Goal: Complete application form: Complete application form

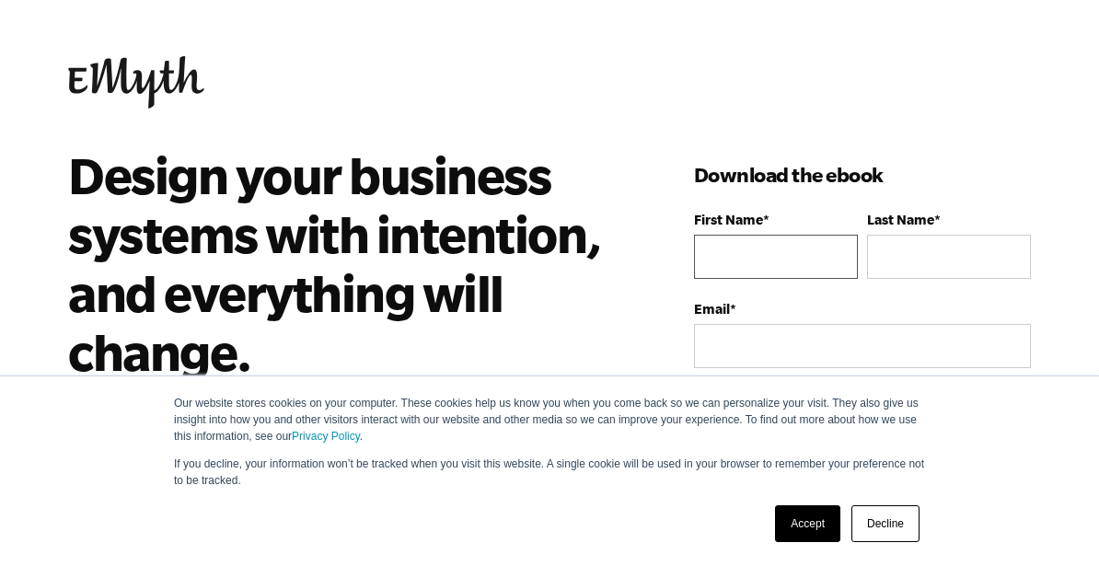
click at [716, 264] on input "First Name *" at bounding box center [776, 257] width 164 height 44
type input "[PERSON_NAME]"
type input "8656439663"
type input "[PERSON_NAME]"
type input "[EMAIL_ADDRESS][DOMAIN_NAME]"
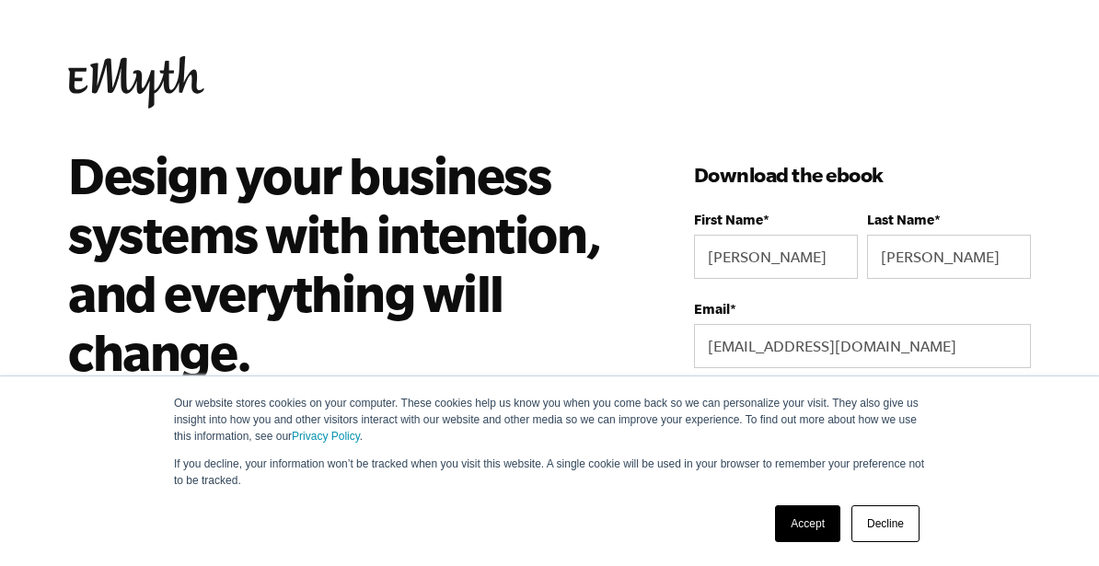
select select
click at [802, 524] on link "Accept" at bounding box center [807, 524] width 65 height 37
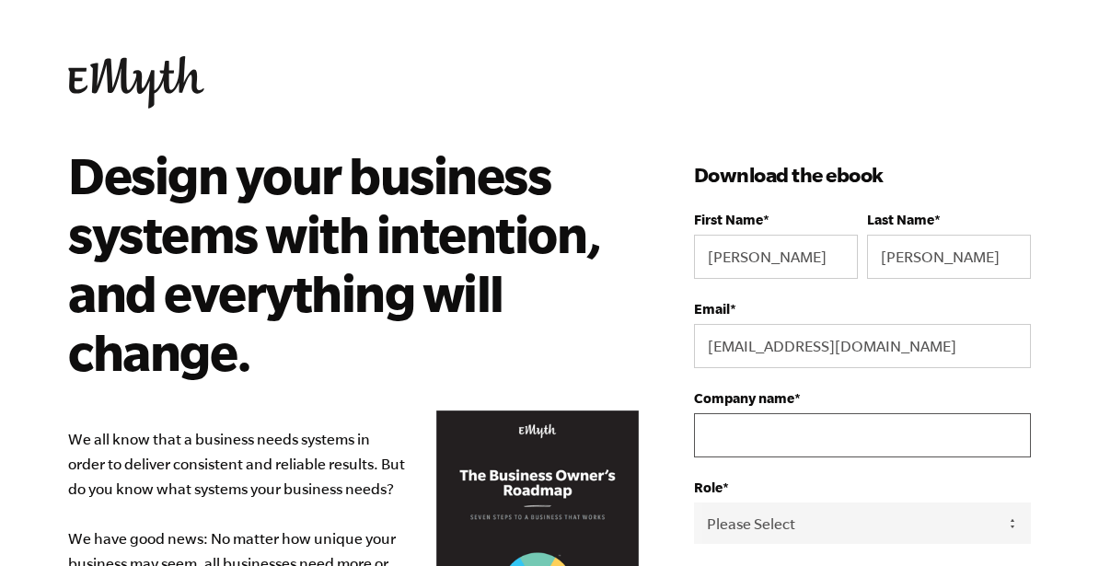
click at [762, 447] on input "Company name *" at bounding box center [862, 435] width 337 height 44
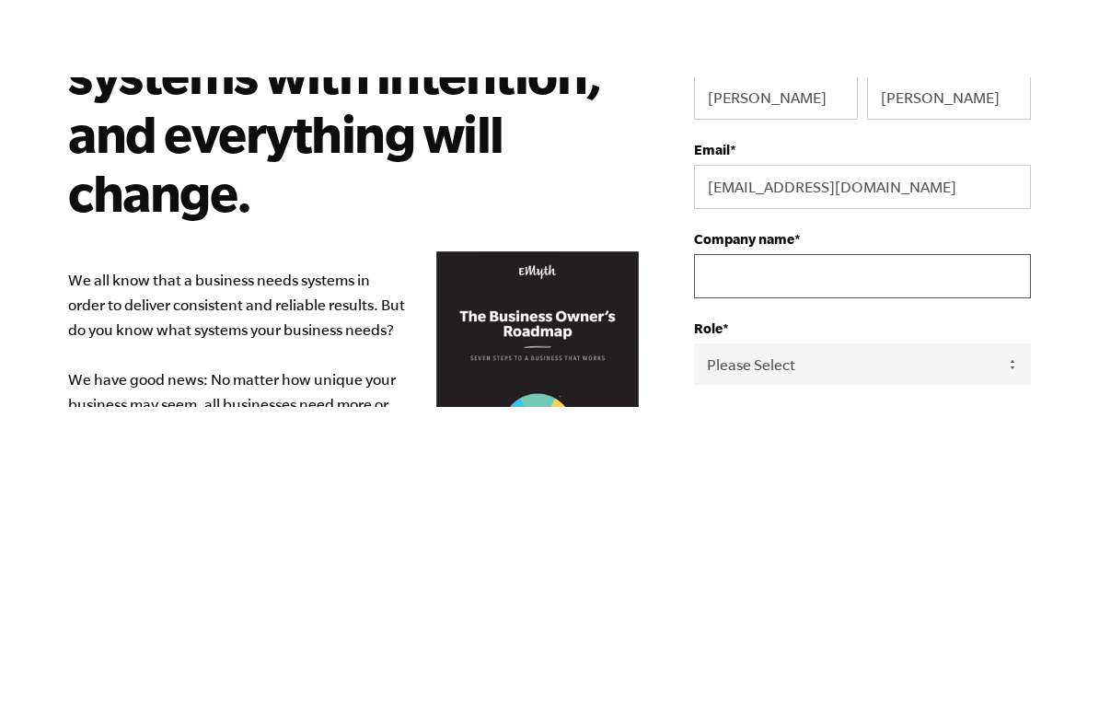
scroll to position [19, 0]
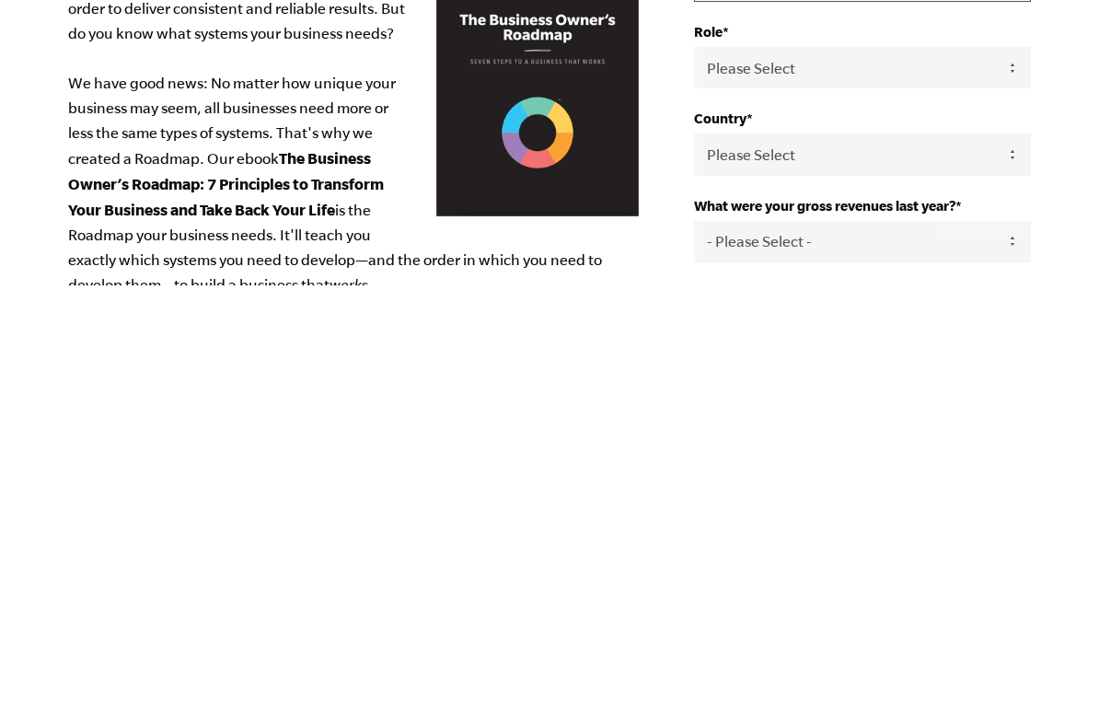
type input "Dentons hardwood flooring"
click at [808, 482] on select "Please Select Owner Partner / Co-Owner Executive Employee / Other" at bounding box center [862, 502] width 337 height 41
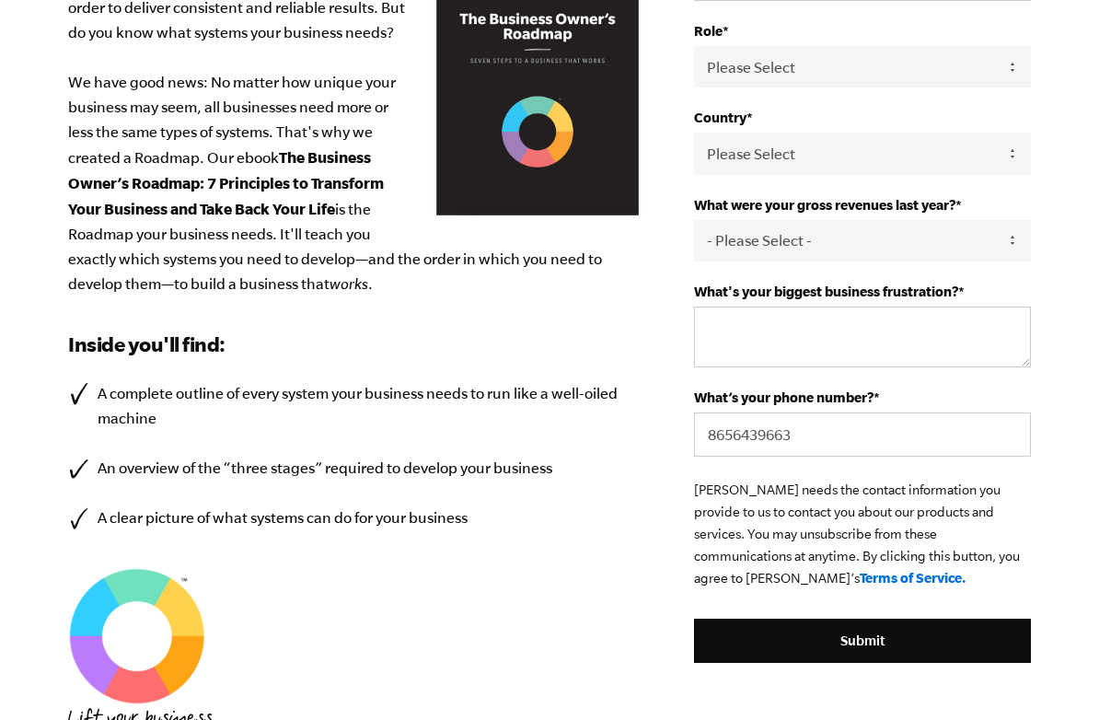
select select "Owner"
click at [810, 174] on select "Please Select [GEOGRAPHIC_DATA] [GEOGRAPHIC_DATA] [GEOGRAPHIC_DATA] [GEOGRAPHIC…" at bounding box center [862, 153] width 337 height 41
select select "[GEOGRAPHIC_DATA]"
click at [849, 262] on select "- Please Select - 0-75K 76-150K 151-275K 276-500K 501-750K 751-1M 1-2.5M 2.5-5M…" at bounding box center [862, 240] width 337 height 41
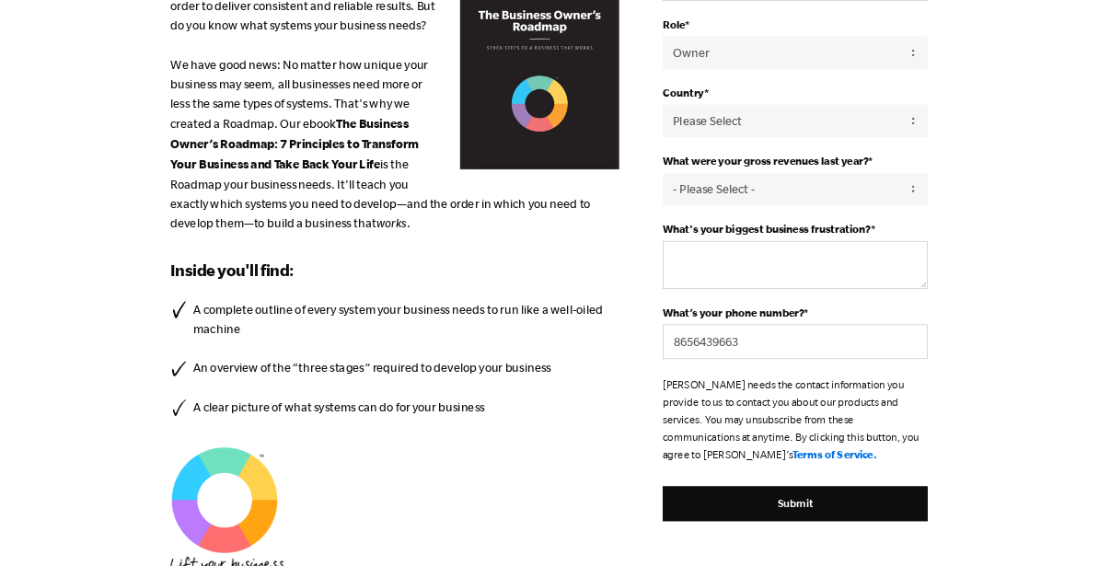
scroll to position [0, 0]
